Goal: Information Seeking & Learning: Learn about a topic

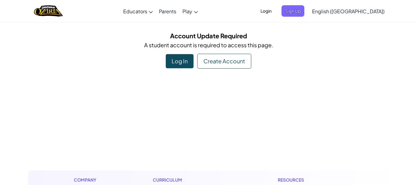
click at [191, 62] on div "Log In" at bounding box center [180, 61] width 28 height 14
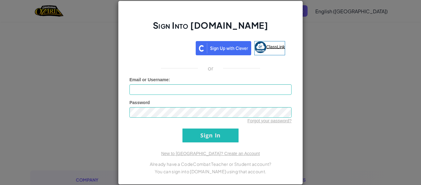
click at [266, 48] on span "ClassLink" at bounding box center [275, 46] width 19 height 5
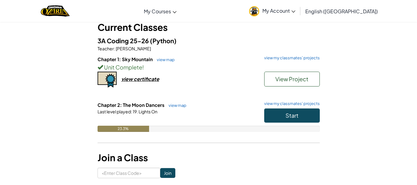
scroll to position [39, 0]
click at [299, 111] on button "Start" at bounding box center [292, 115] width 56 height 14
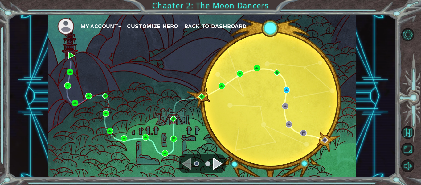
click at [219, 162] on div "Navigate to the next page" at bounding box center [217, 163] width 9 height 12
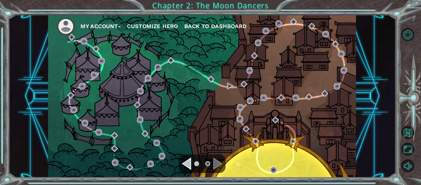
click at [188, 164] on div "Navigate to the previous page" at bounding box center [186, 163] width 9 height 12
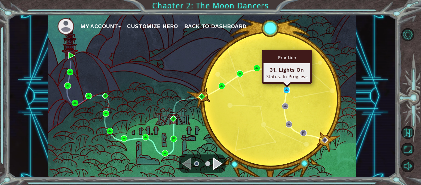
click at [287, 92] on img at bounding box center [287, 90] width 6 height 6
